Goal: Check status: Check status

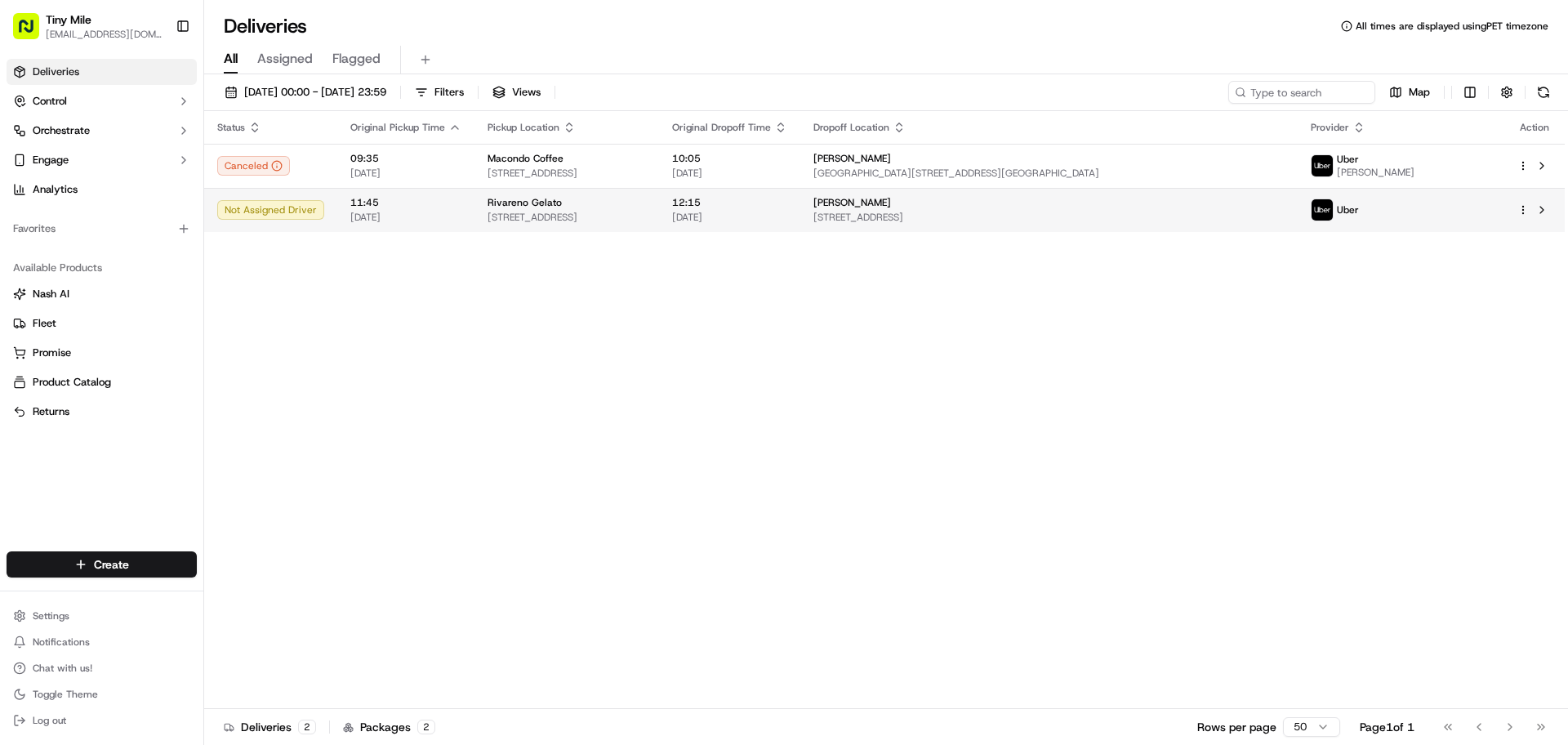
click at [1554, 212] on td at bounding box center [1535, 210] width 61 height 44
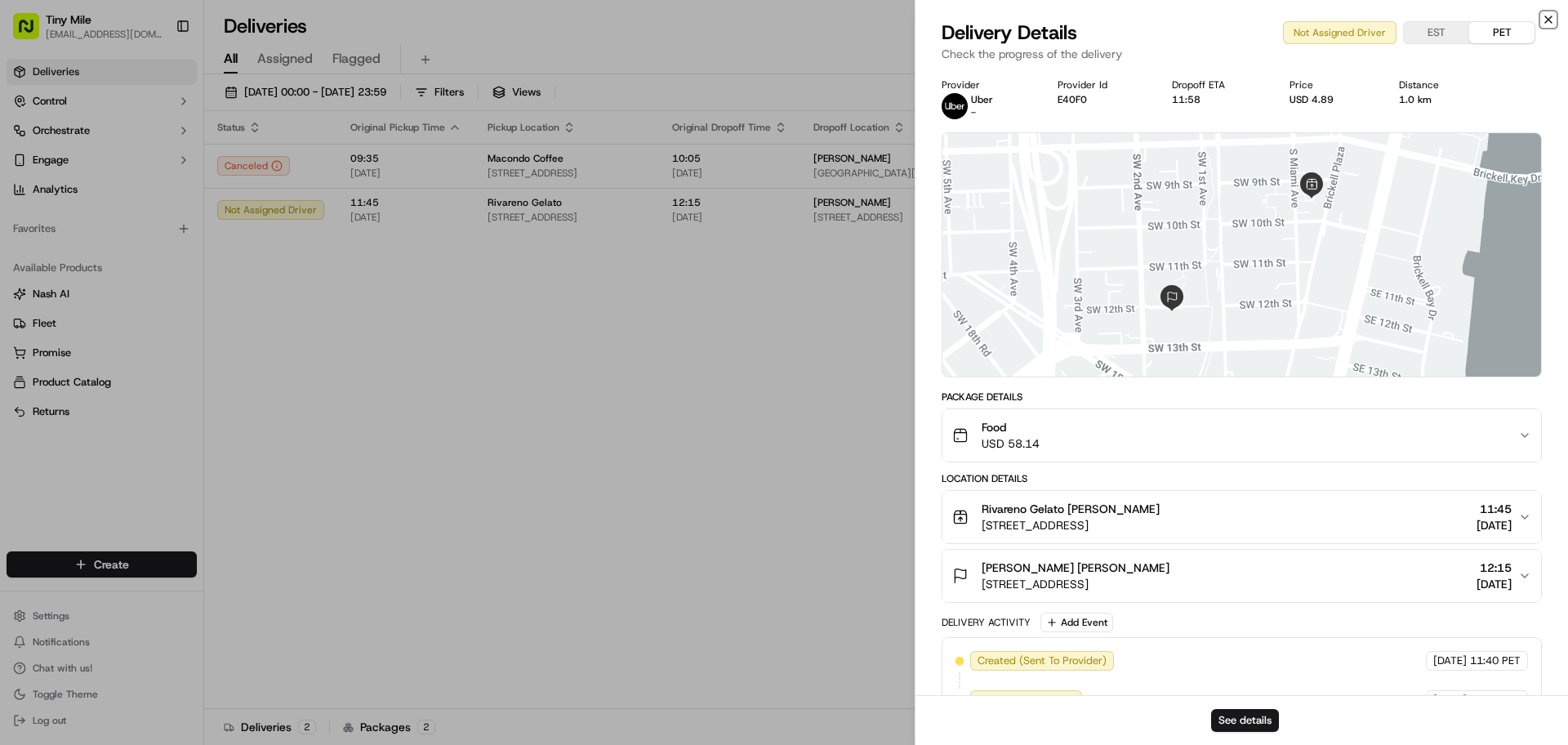
click at [1547, 19] on icon "button" at bounding box center [1548, 19] width 13 height 13
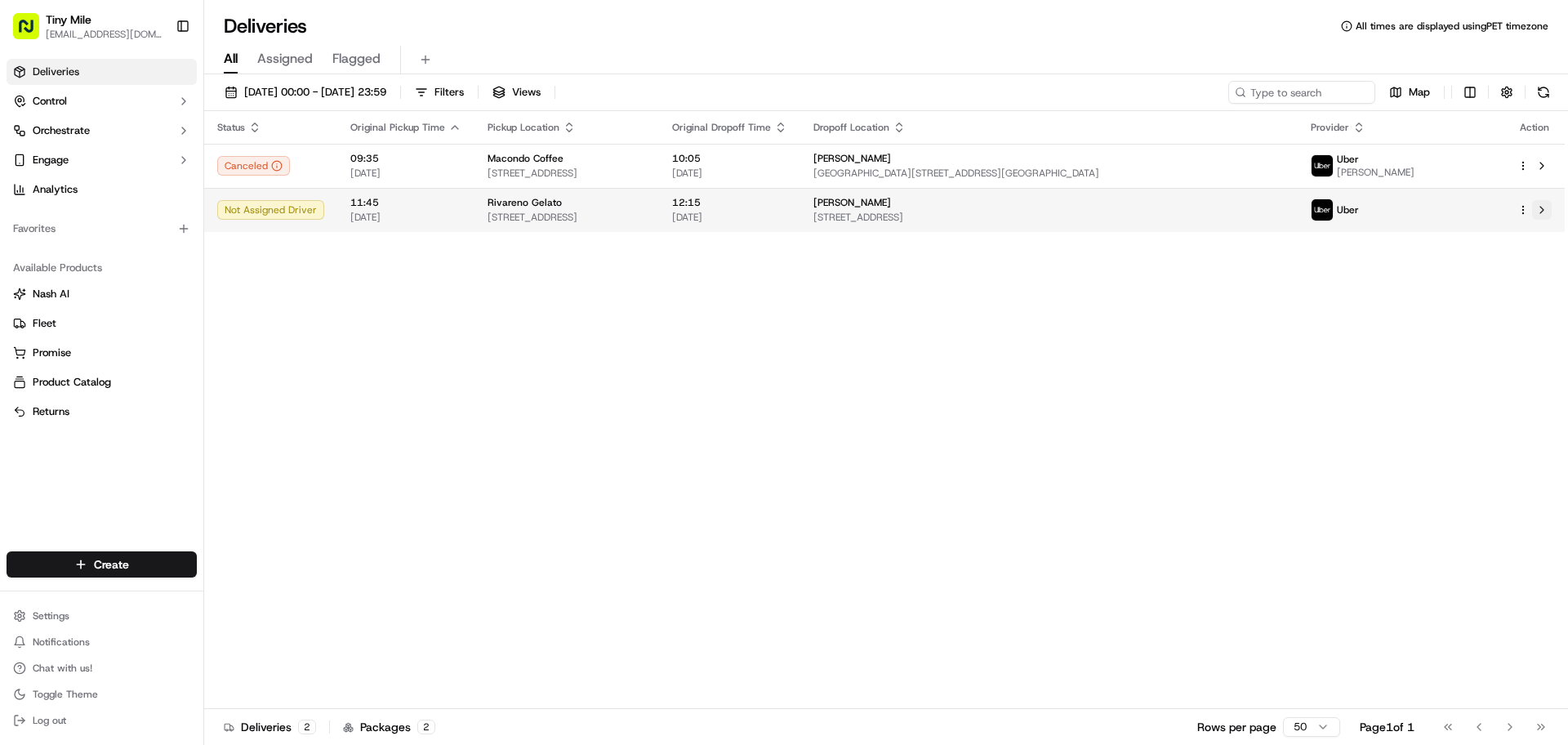
click at [1544, 210] on button at bounding box center [1542, 210] width 20 height 20
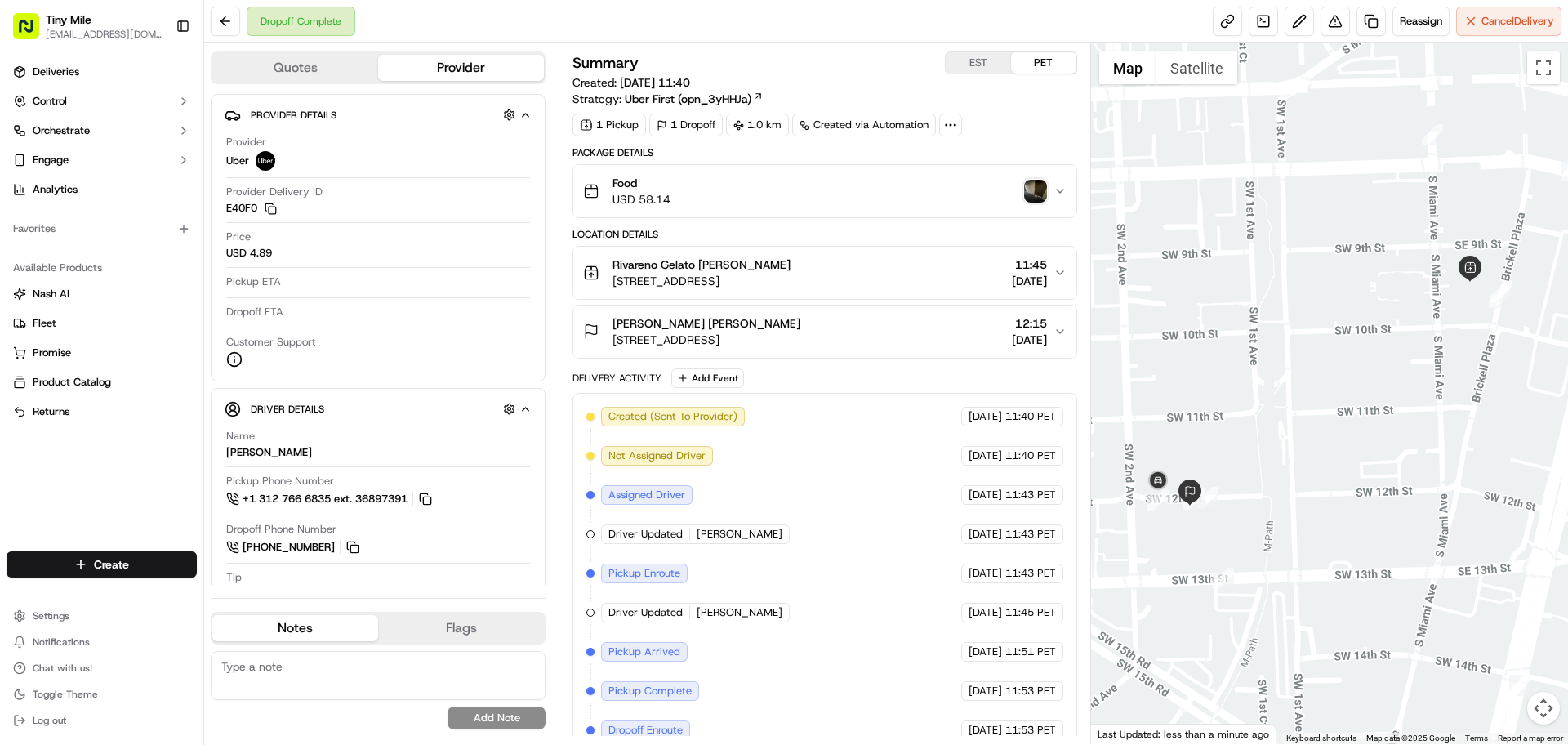
click at [1043, 186] on img "button" at bounding box center [1035, 191] width 23 height 23
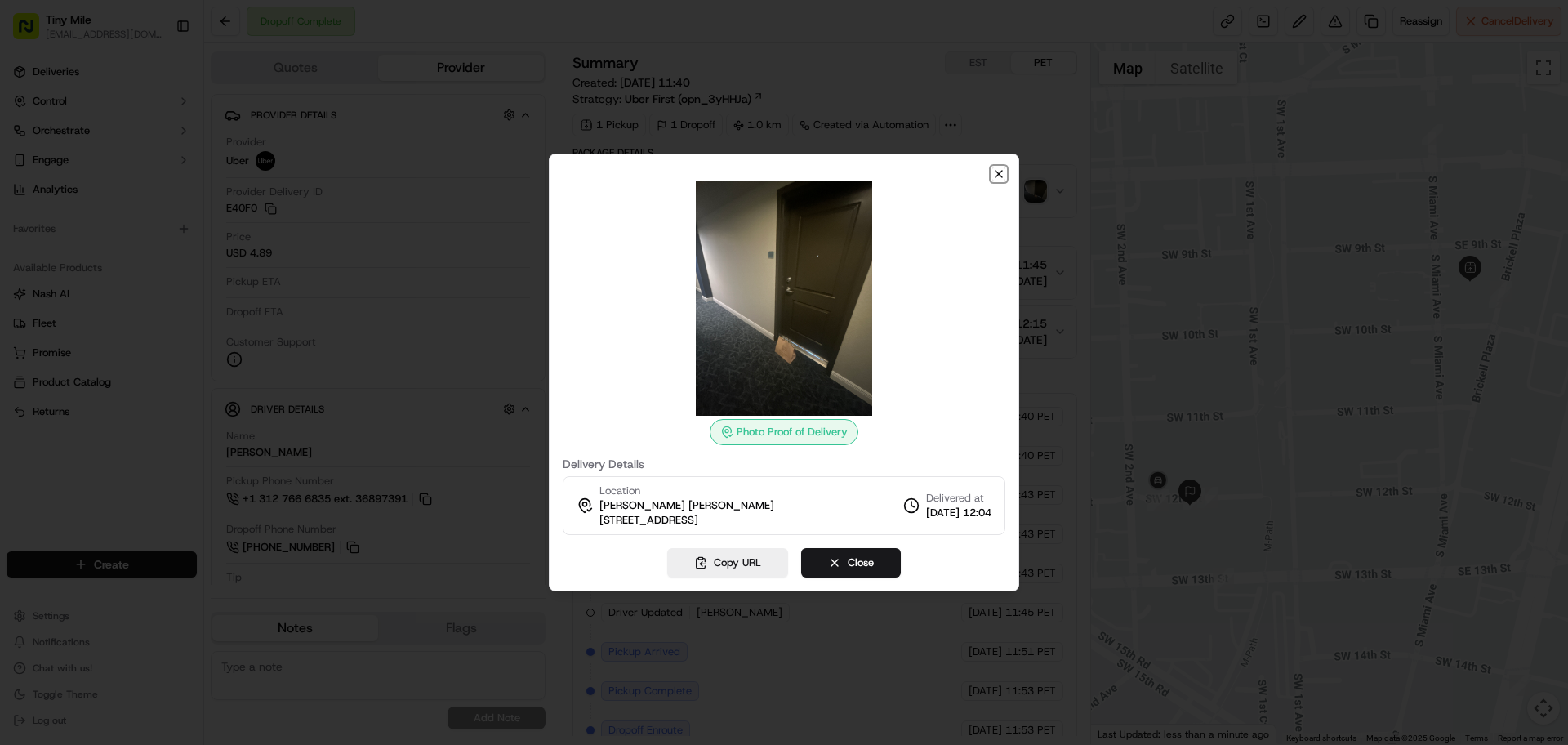
click at [996, 174] on icon "button" at bounding box center [999, 173] width 13 height 13
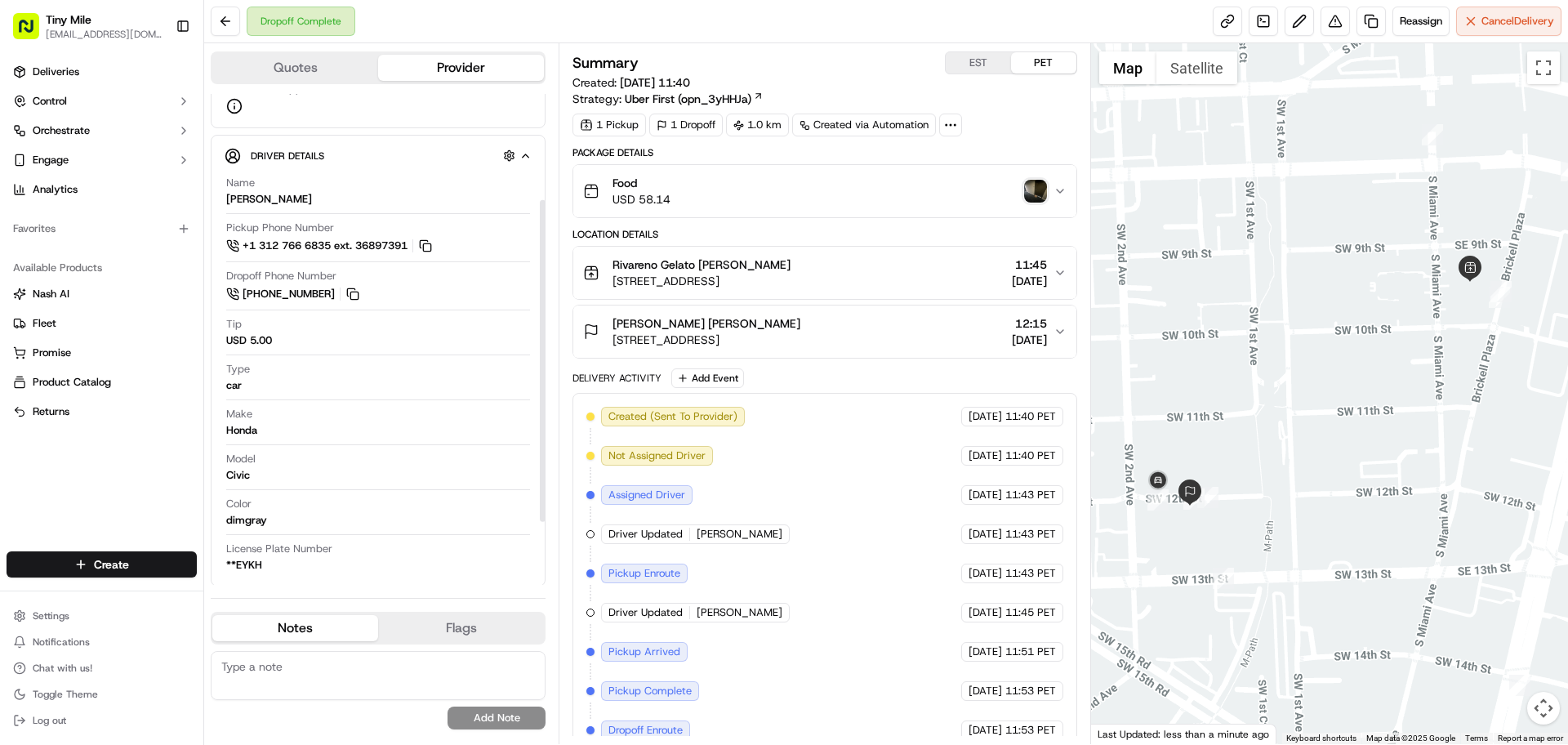
scroll to position [258, 0]
